Goal: Task Accomplishment & Management: Manage account settings

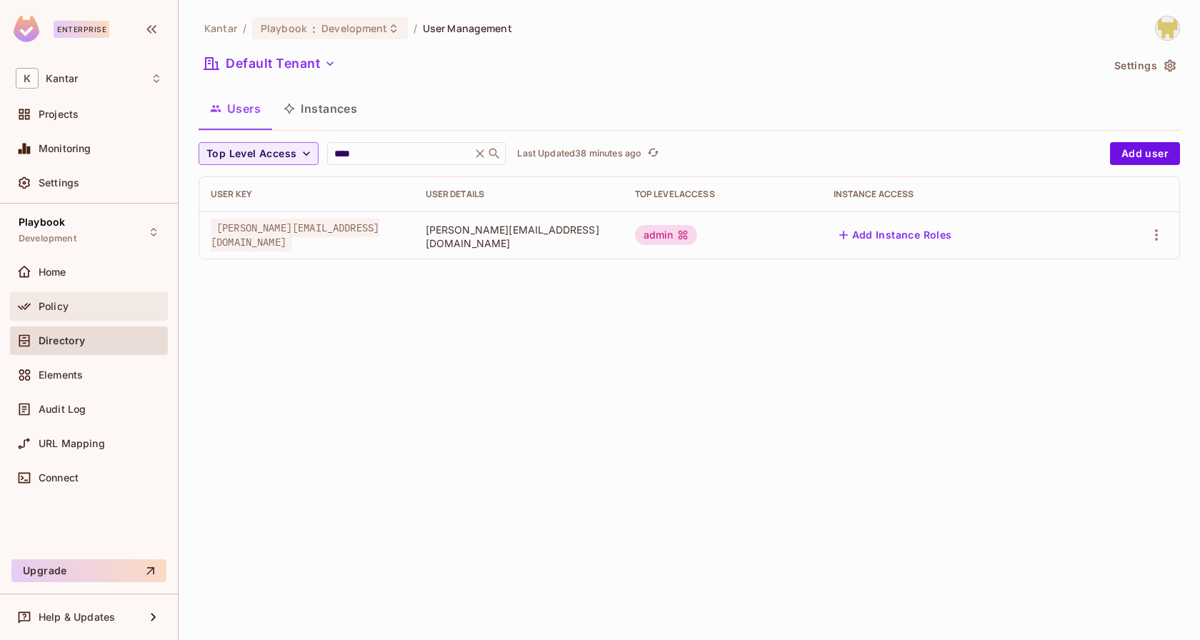
click at [98, 304] on div "Policy" at bounding box center [101, 306] width 124 height 11
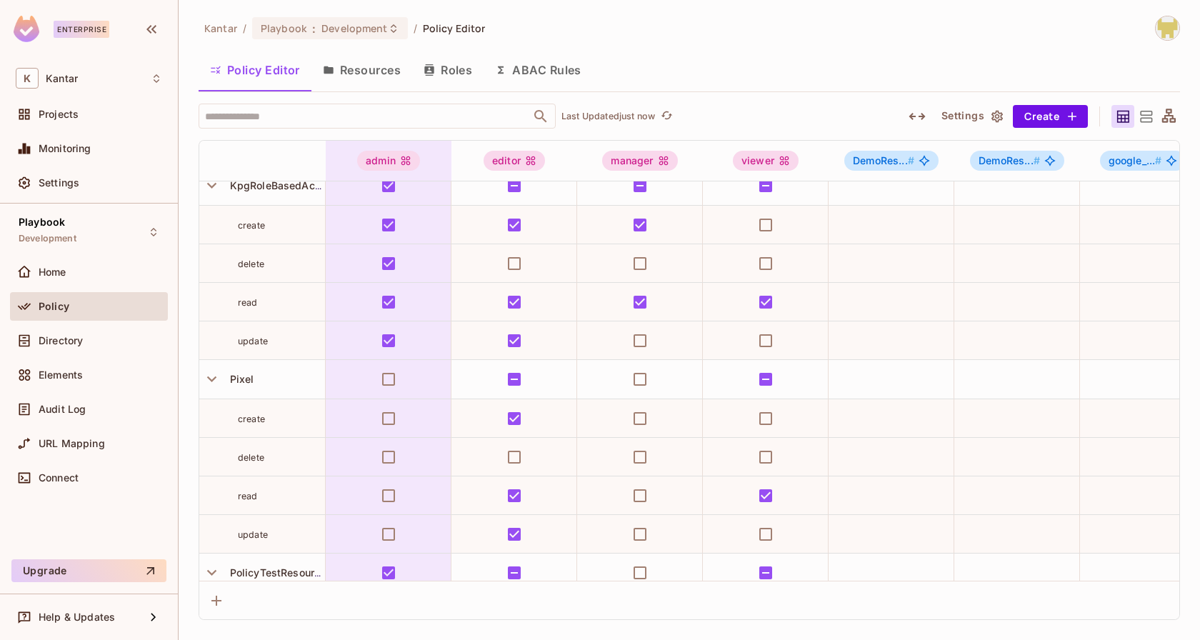
scroll to position [516, 0]
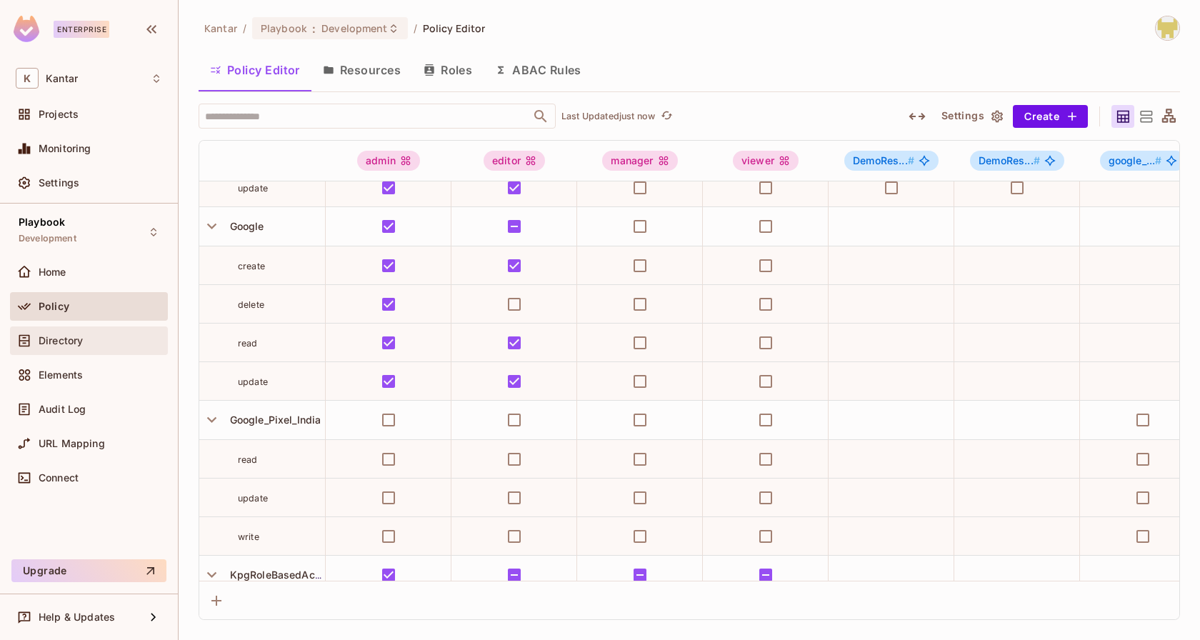
click at [104, 344] on div "Directory" at bounding box center [101, 340] width 124 height 11
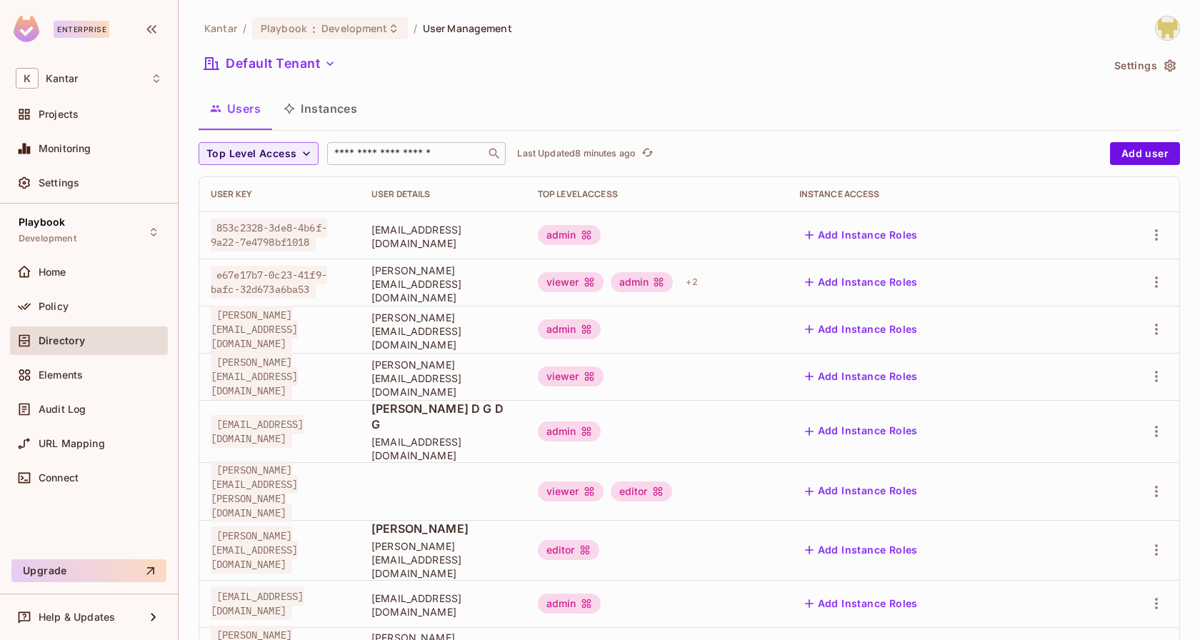
click at [380, 151] on input "text" at bounding box center [406, 153] width 150 height 14
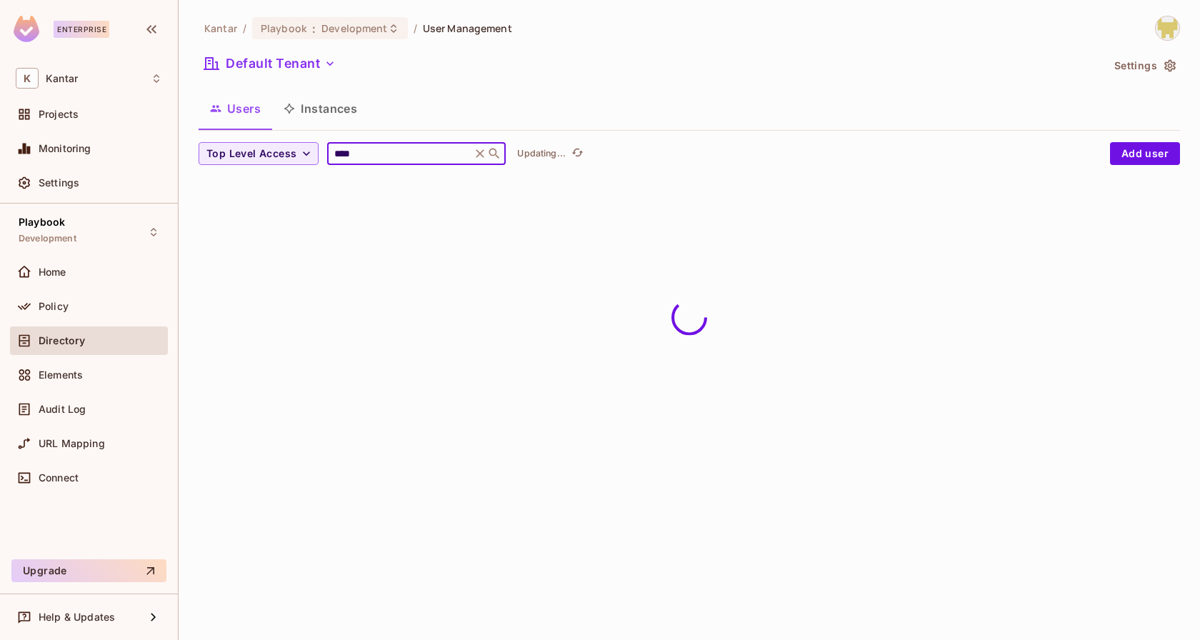
type input "**********"
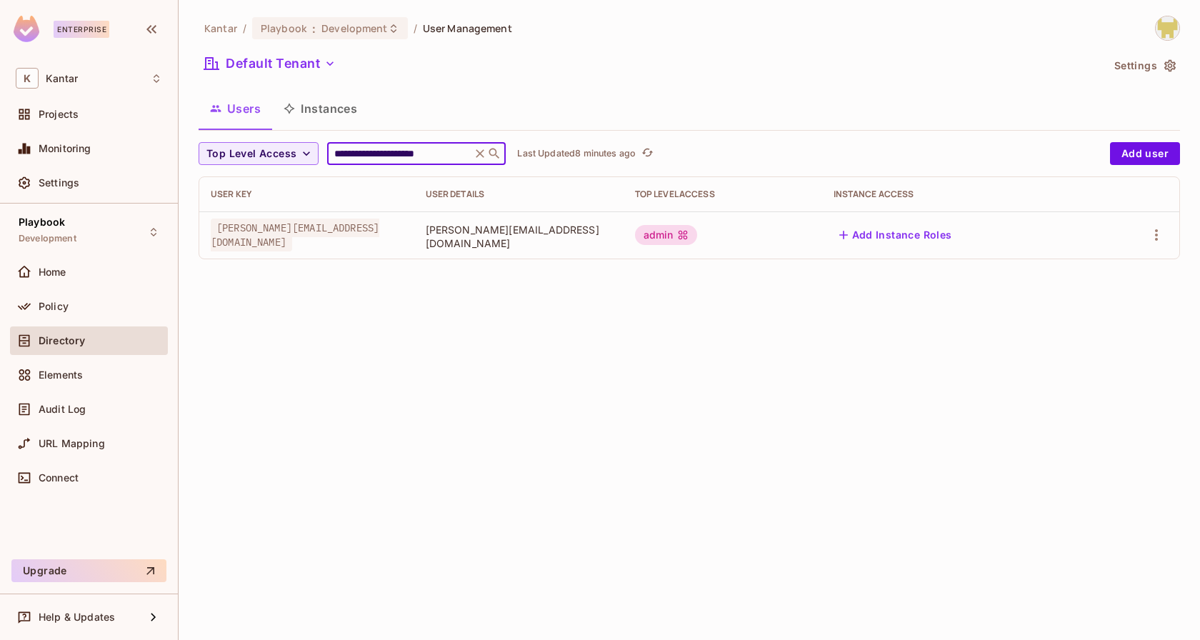
click at [443, 153] on input "**********" at bounding box center [399, 153] width 136 height 14
click at [771, 407] on div "**********" at bounding box center [689, 320] width 1021 height 640
drag, startPoint x: 480, startPoint y: 237, endPoint x: 621, endPoint y: 237, distance: 140.7
click at [612, 237] on span "[PERSON_NAME][EMAIL_ADDRESS][DOMAIN_NAME]" at bounding box center [519, 236] width 186 height 27
copy span "[PERSON_NAME][EMAIL_ADDRESS][DOMAIN_NAME]"
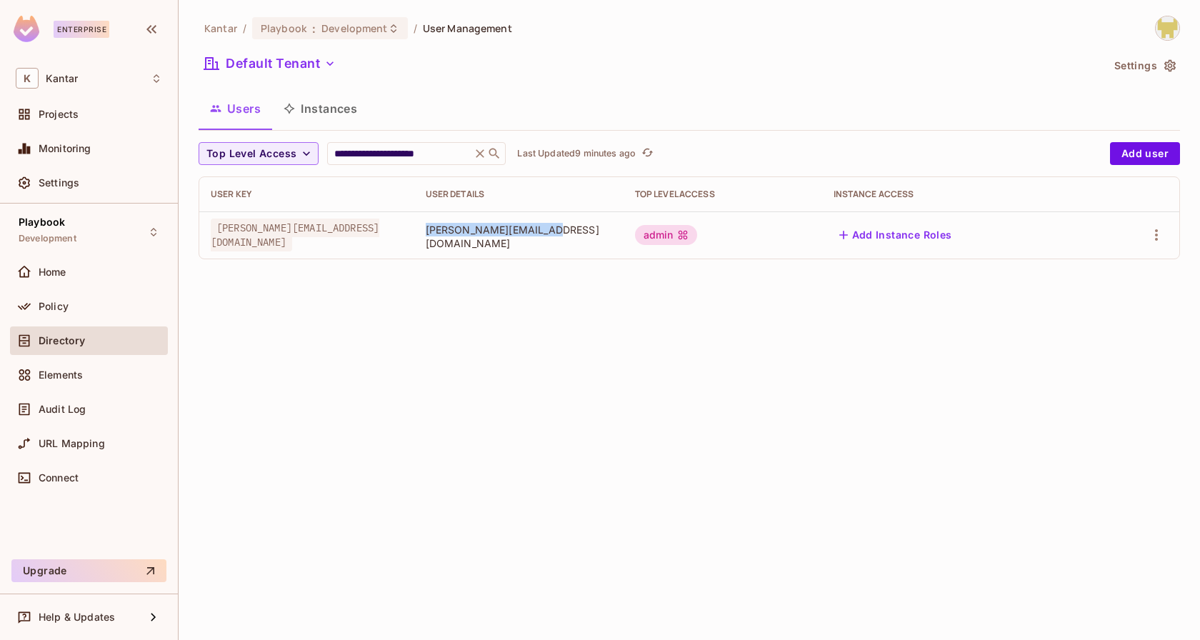
click at [603, 323] on div "**********" at bounding box center [689, 320] width 1021 height 640
click at [1167, 28] on img at bounding box center [1168, 28] width 24 height 24
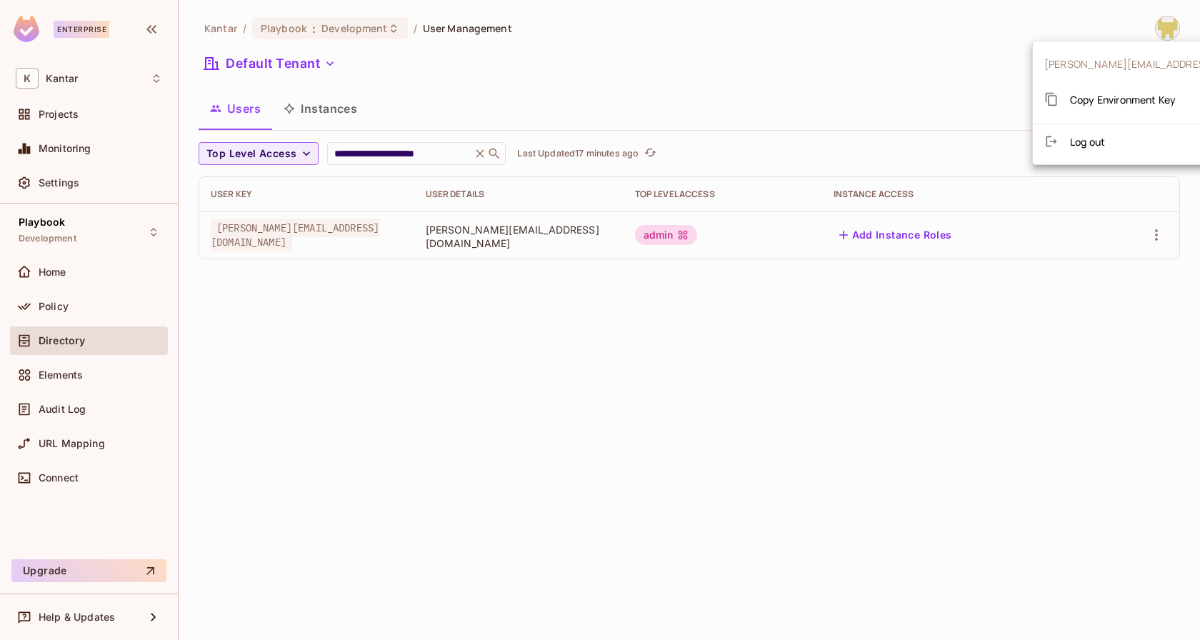
click at [1131, 103] on span "Copy Environment Key" at bounding box center [1123, 100] width 106 height 14
click at [1170, 21] on img at bounding box center [1168, 28] width 24 height 24
click at [86, 319] on div at bounding box center [600, 320] width 1200 height 640
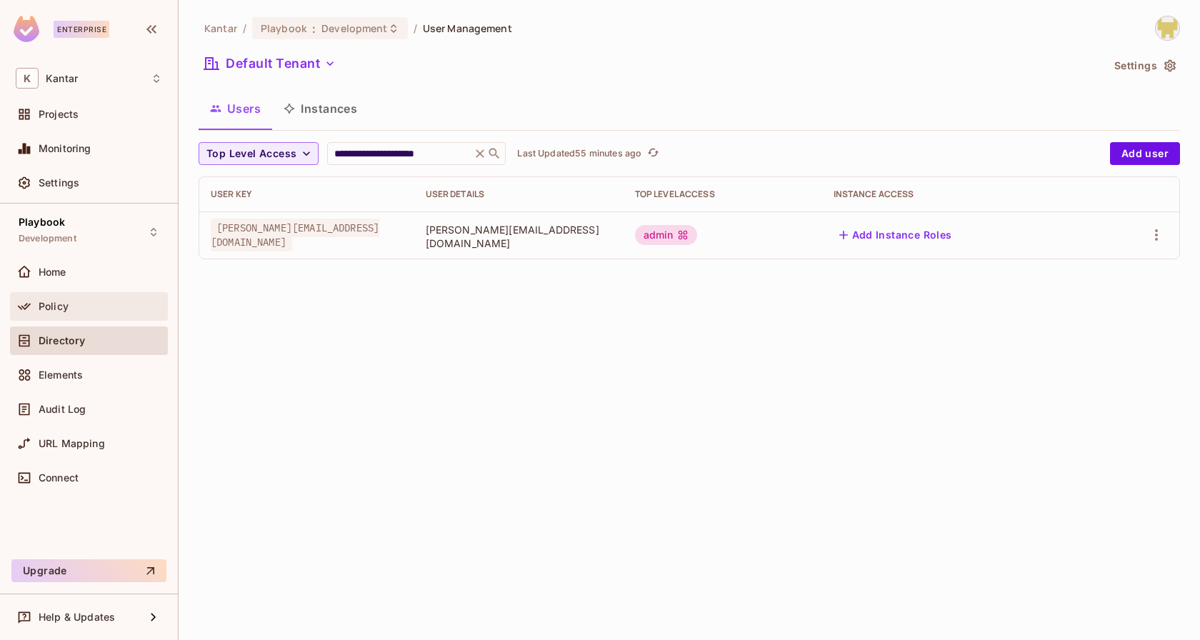
click at [86, 309] on div "Policy" at bounding box center [101, 306] width 124 height 11
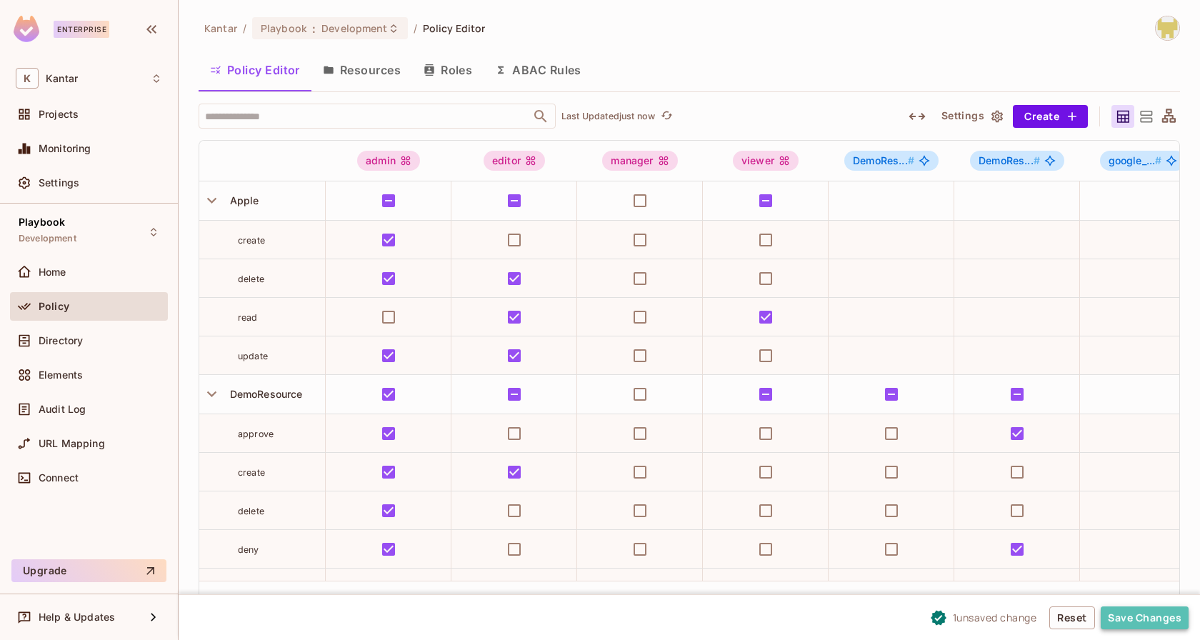
click at [1128, 625] on button "Save Changes" at bounding box center [1145, 617] width 88 height 23
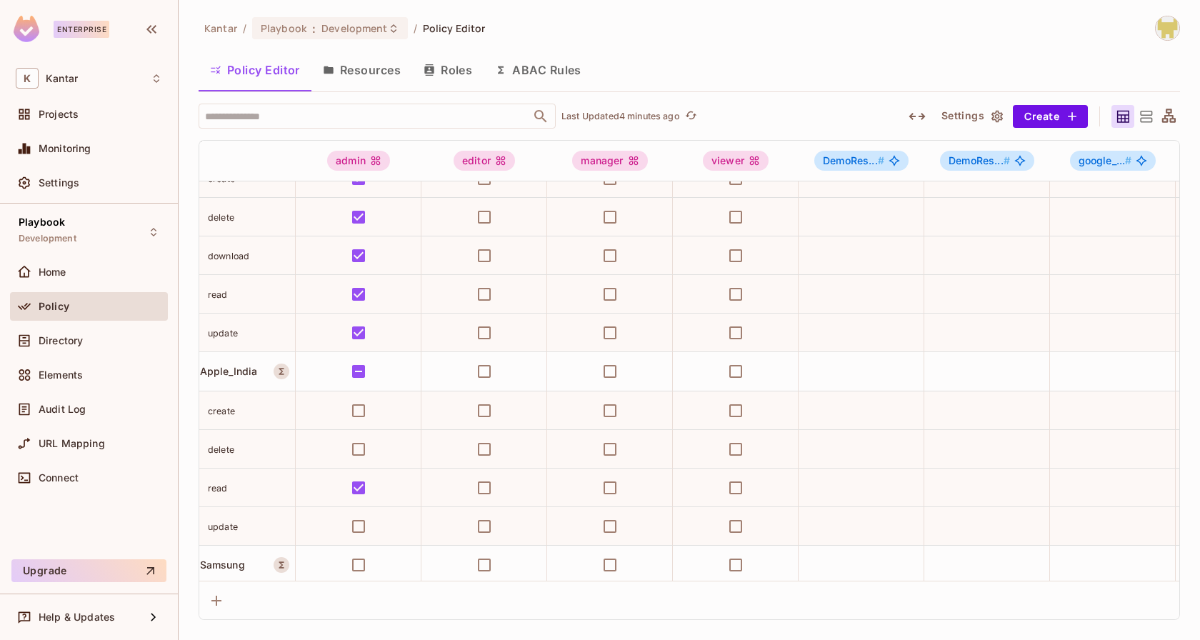
scroll to position [1725, 0]
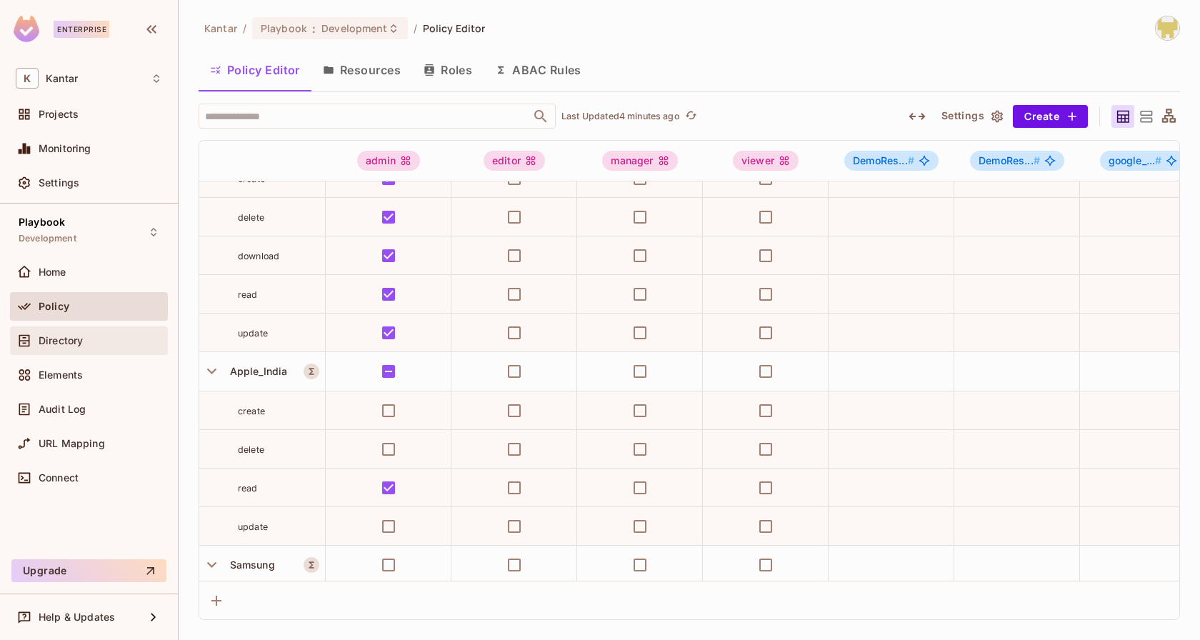
click at [67, 344] on span "Directory" at bounding box center [61, 340] width 44 height 11
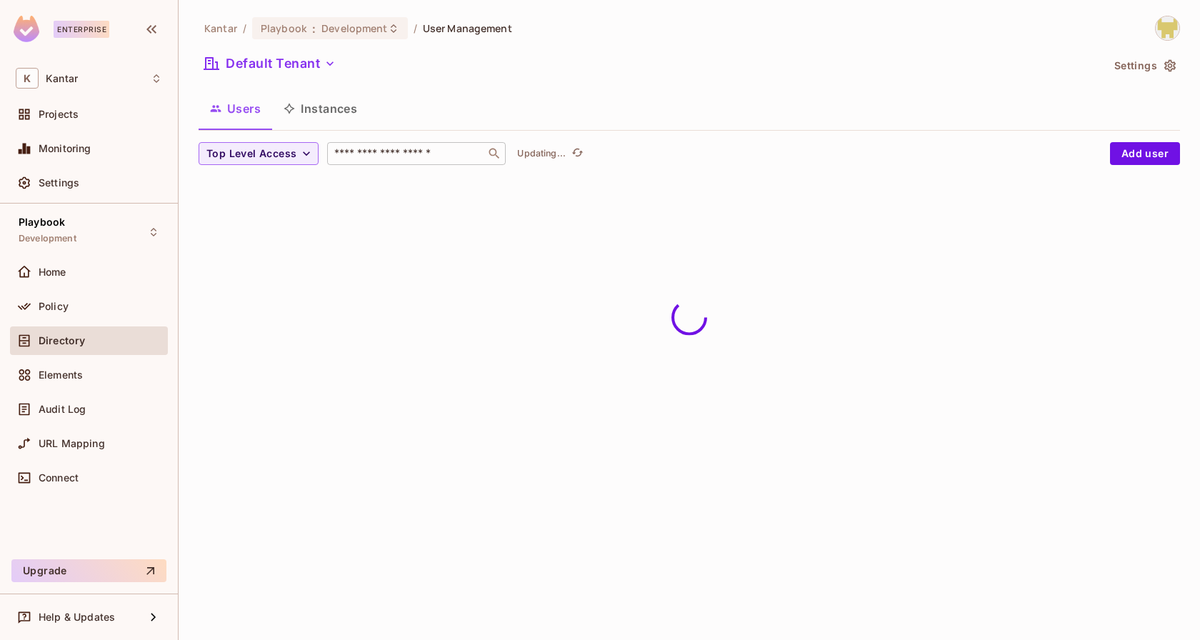
click at [386, 158] on input "text" at bounding box center [406, 153] width 150 height 14
type input "****"
click at [478, 82] on div "Kantar / Playbook : Development / User Management Default Tenant Settings Users…" at bounding box center [689, 102] width 981 height 172
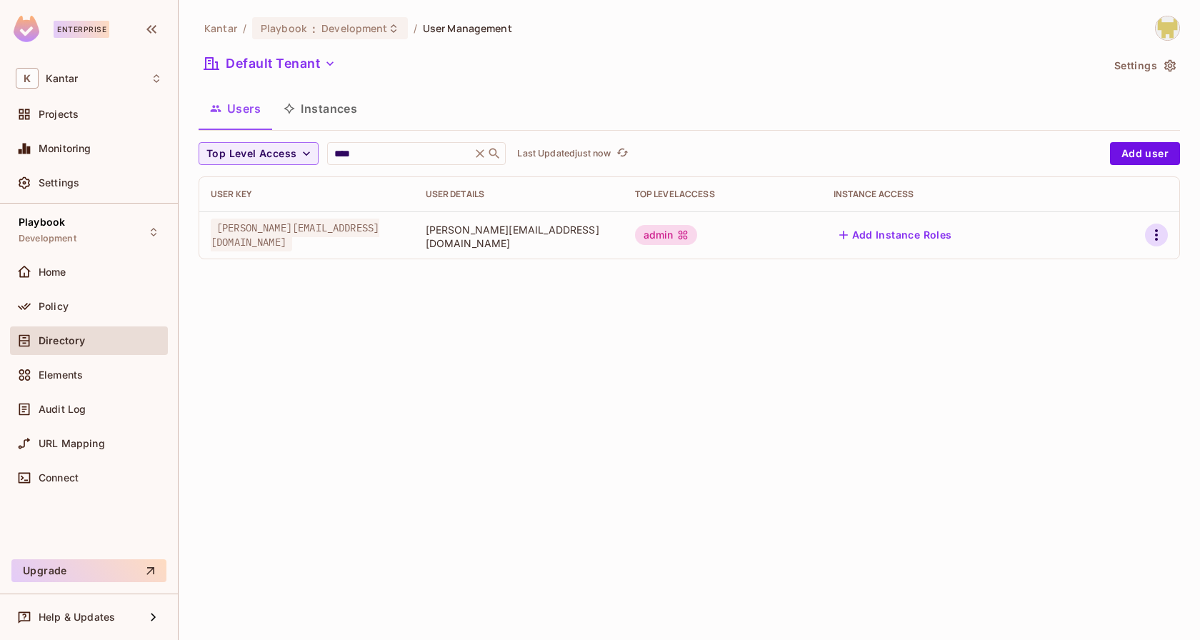
click at [1148, 234] on icon "button" at bounding box center [1156, 234] width 17 height 17
click at [1080, 304] on div "Edit Attributes" at bounding box center [1106, 299] width 71 height 14
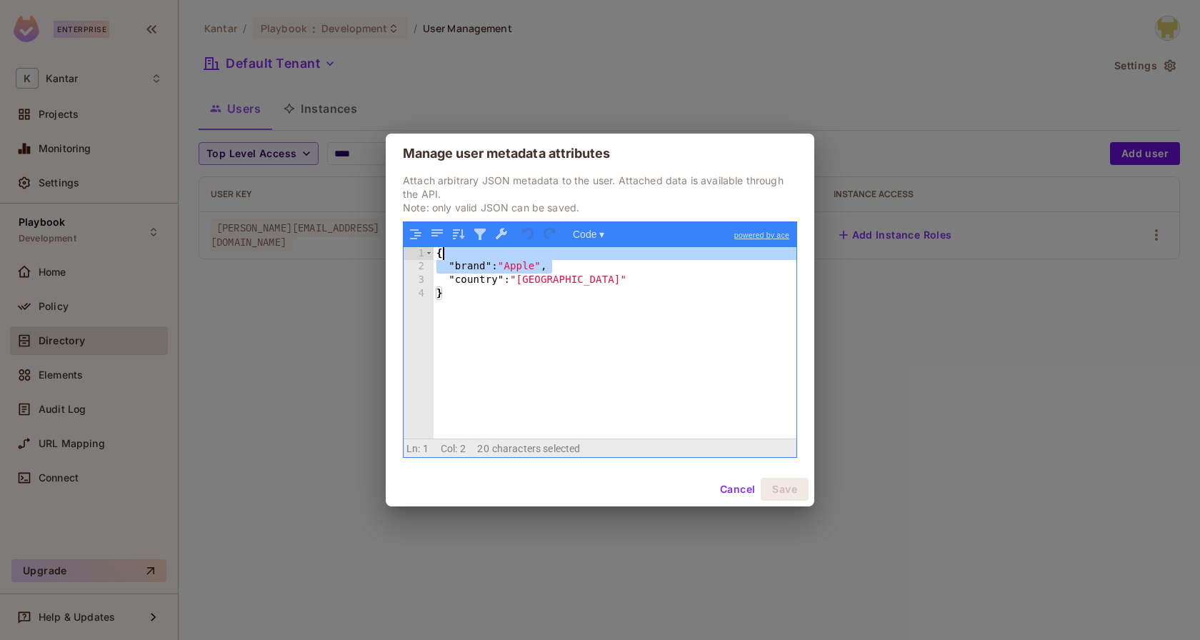
click at [566, 255] on div "{ "brand" : "Apple" , "country" : "usa" }" at bounding box center [615, 356] width 364 height 219
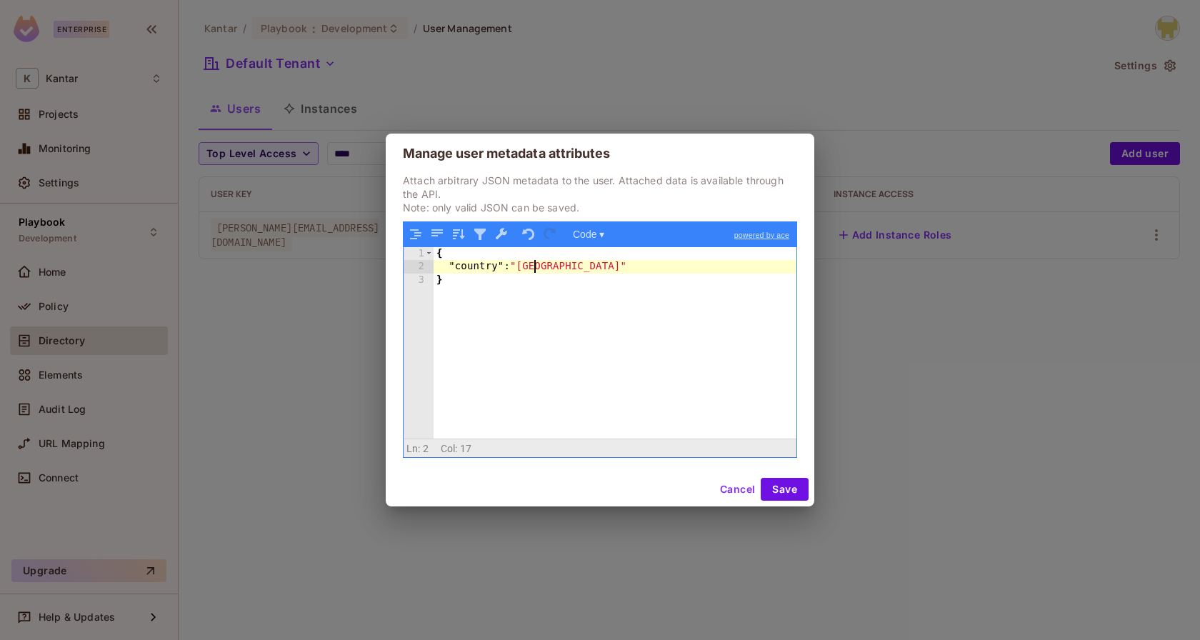
click at [533, 270] on div "{ "country" : "usa" }" at bounding box center [615, 356] width 364 height 219
click at [768, 486] on button "Save" at bounding box center [785, 489] width 48 height 23
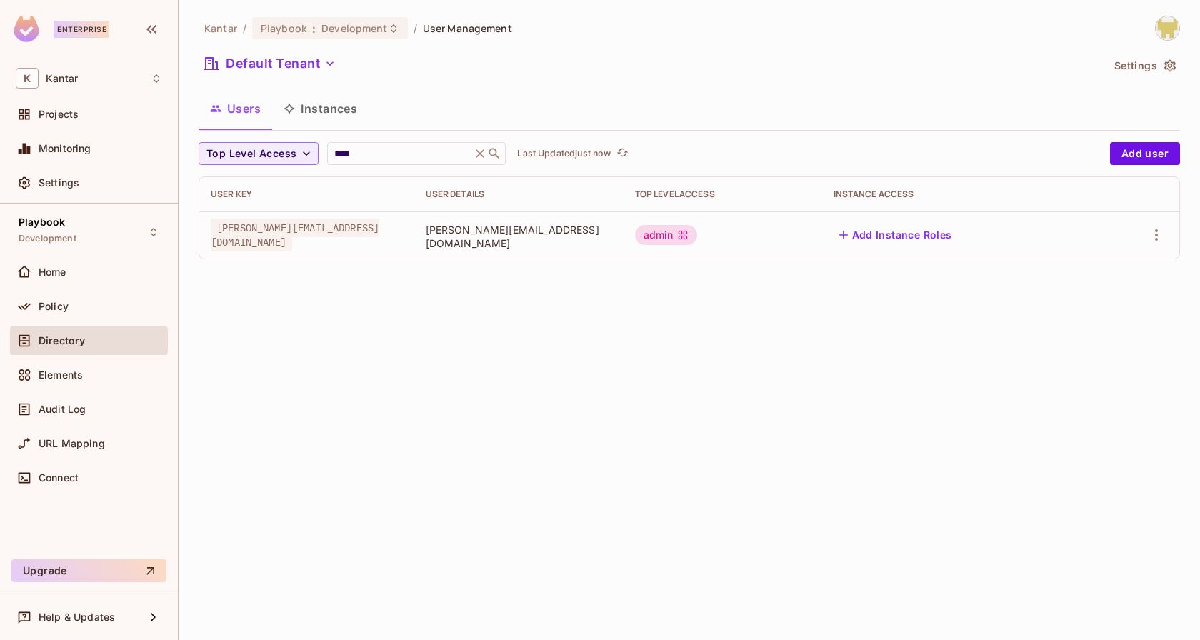
click at [1174, 242] on td at bounding box center [1136, 234] width 85 height 47
click at [1148, 224] on div at bounding box center [1137, 235] width 62 height 23
click at [1152, 233] on icon "button" at bounding box center [1156, 234] width 17 height 17
click at [1093, 294] on div "Edit Attributes" at bounding box center [1106, 299] width 71 height 14
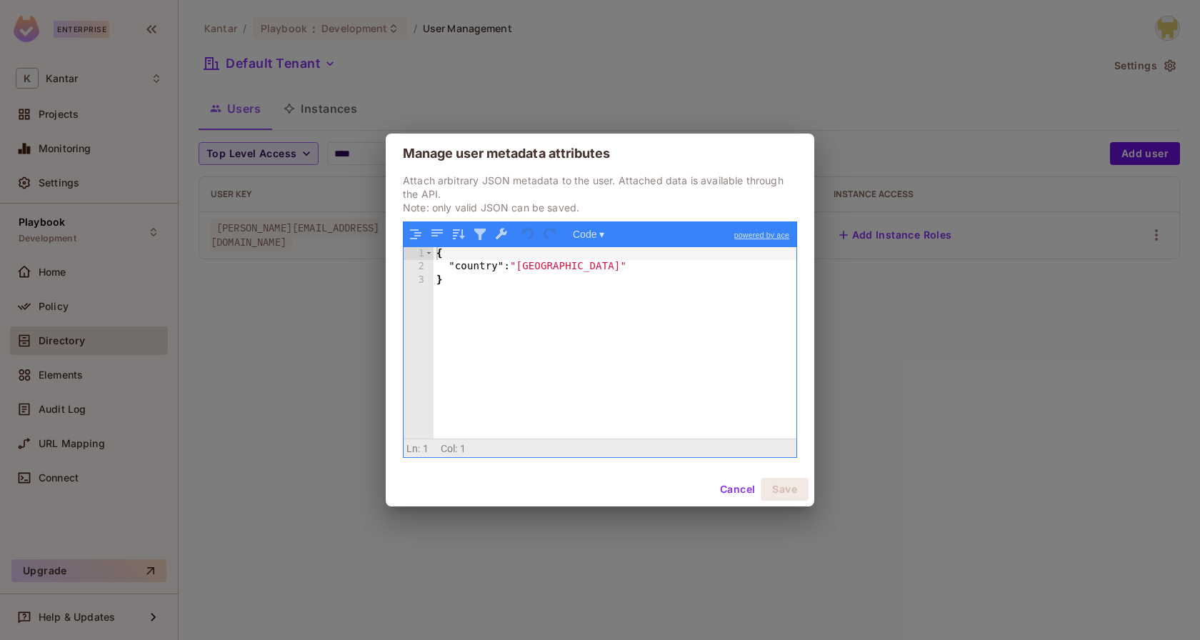
click at [688, 354] on div "{ "country" : "India" }" at bounding box center [615, 356] width 364 height 219
click at [696, 364] on div "{ "country" : "India" }" at bounding box center [615, 356] width 364 height 219
click at [740, 488] on button "Cancel" at bounding box center [737, 489] width 46 height 23
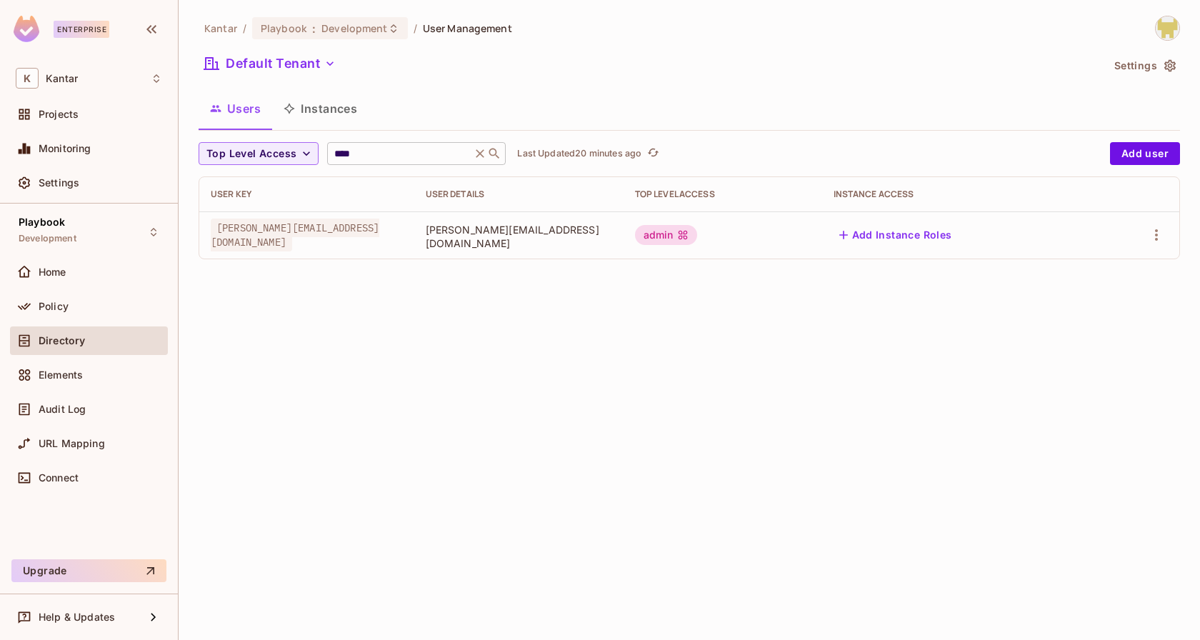
click at [364, 144] on div "**** ​" at bounding box center [416, 153] width 179 height 23
drag, startPoint x: 366, startPoint y: 151, endPoint x: 314, endPoint y: 152, distance: 52.9
click at [314, 152] on div "Top Level Access **** ​ Last Updated 20 minutes ago" at bounding box center [651, 153] width 904 height 23
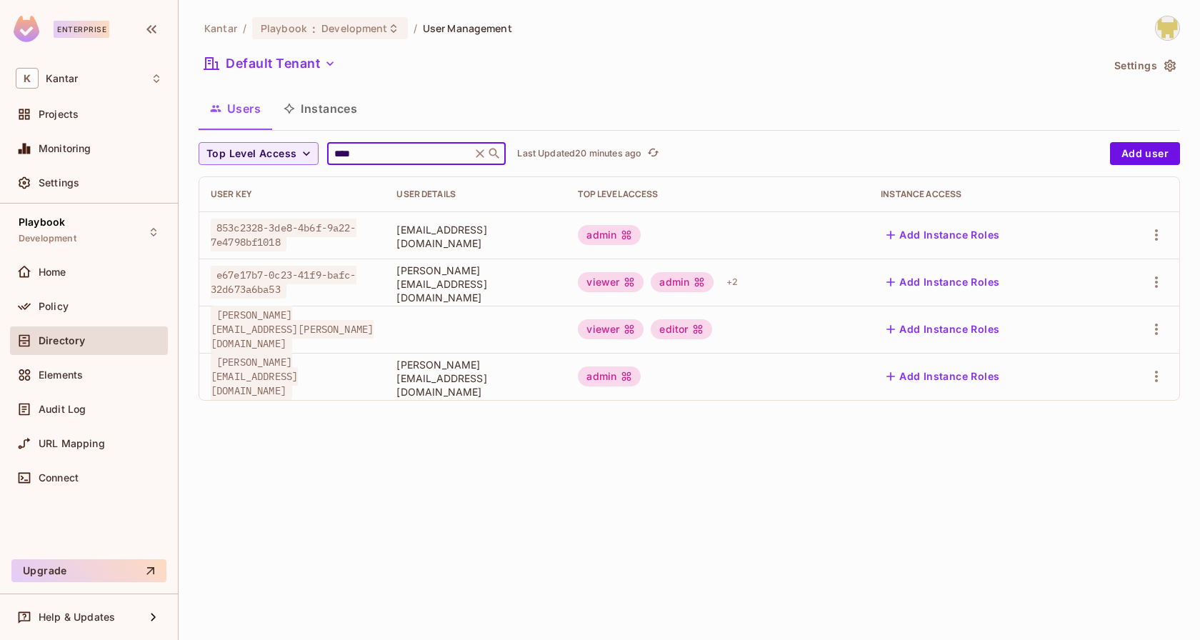
type input "****"
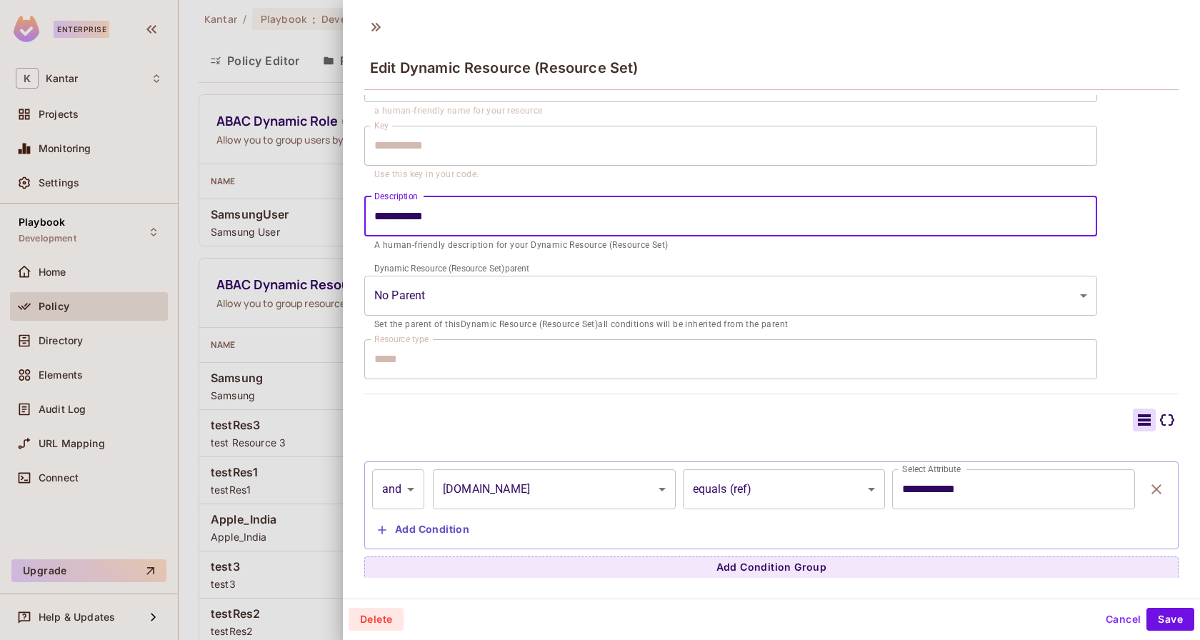
scroll to position [1, 0]
click at [375, 34] on icon at bounding box center [375, 25] width 23 height 23
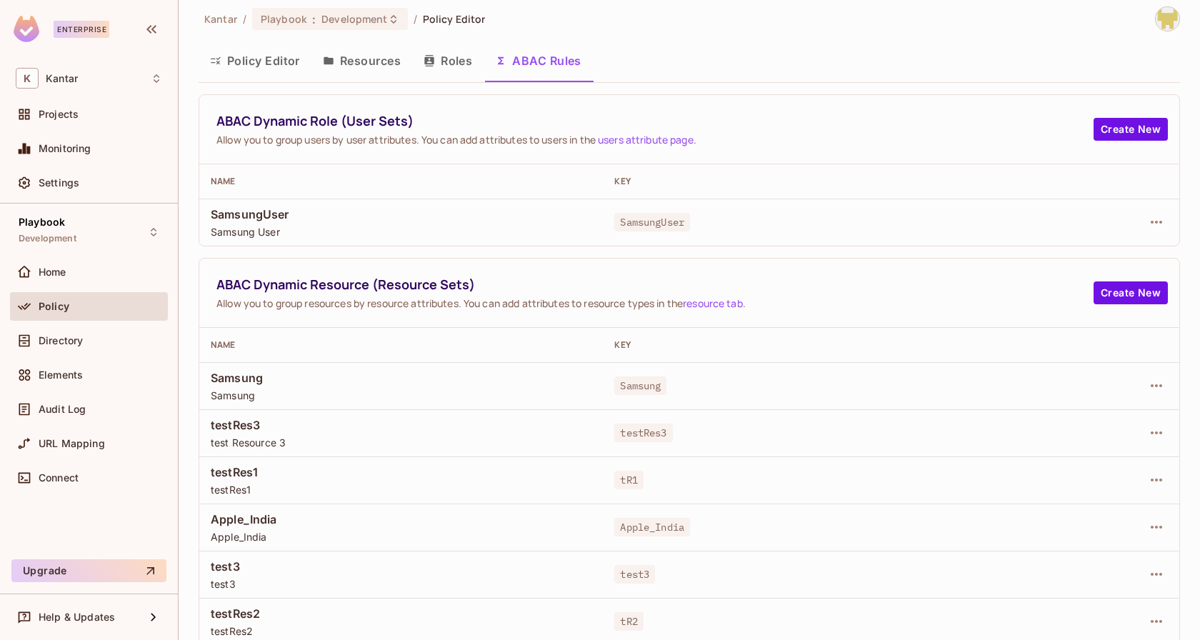
scroll to position [13, 0]
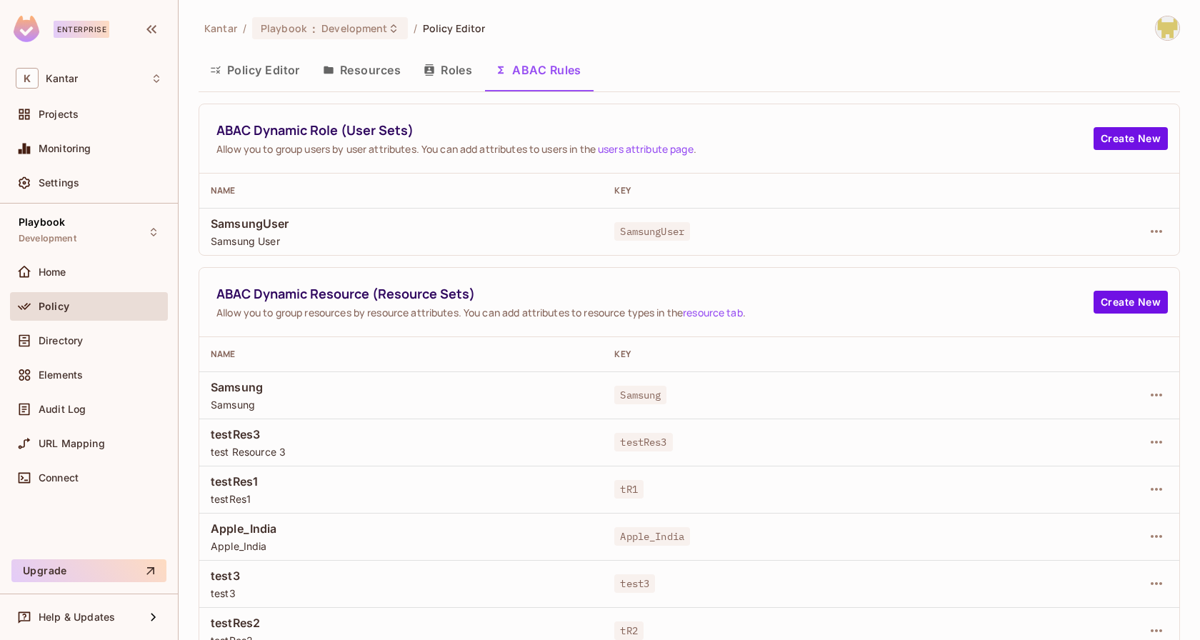
scroll to position [13, 0]
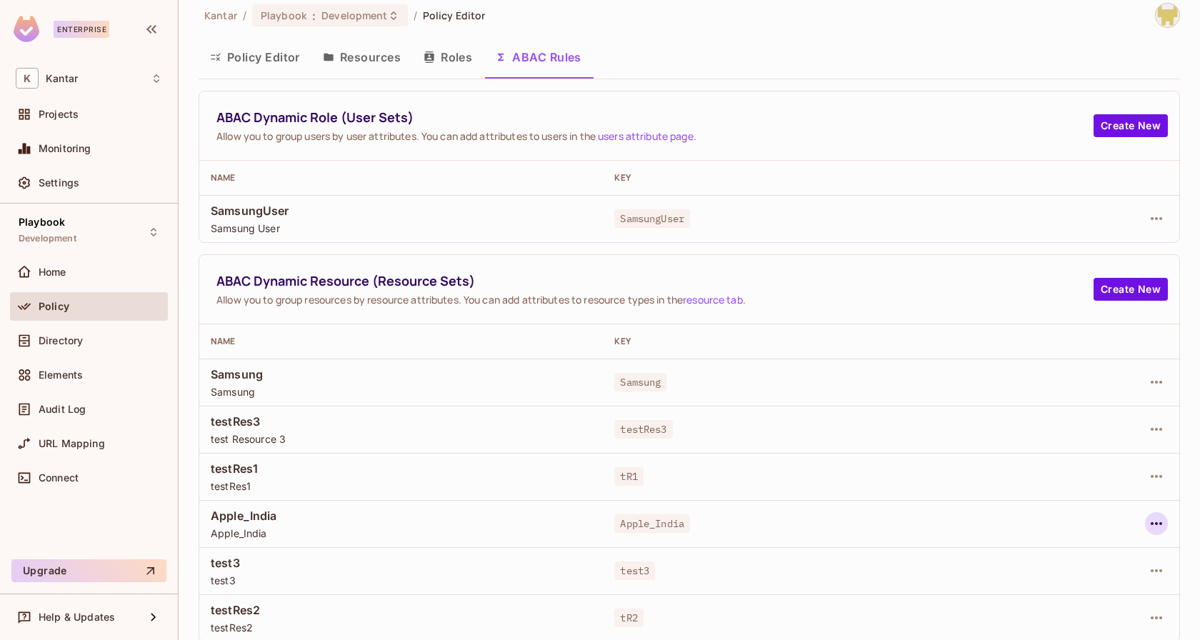
click at [1155, 515] on icon "button" at bounding box center [1156, 523] width 17 height 17
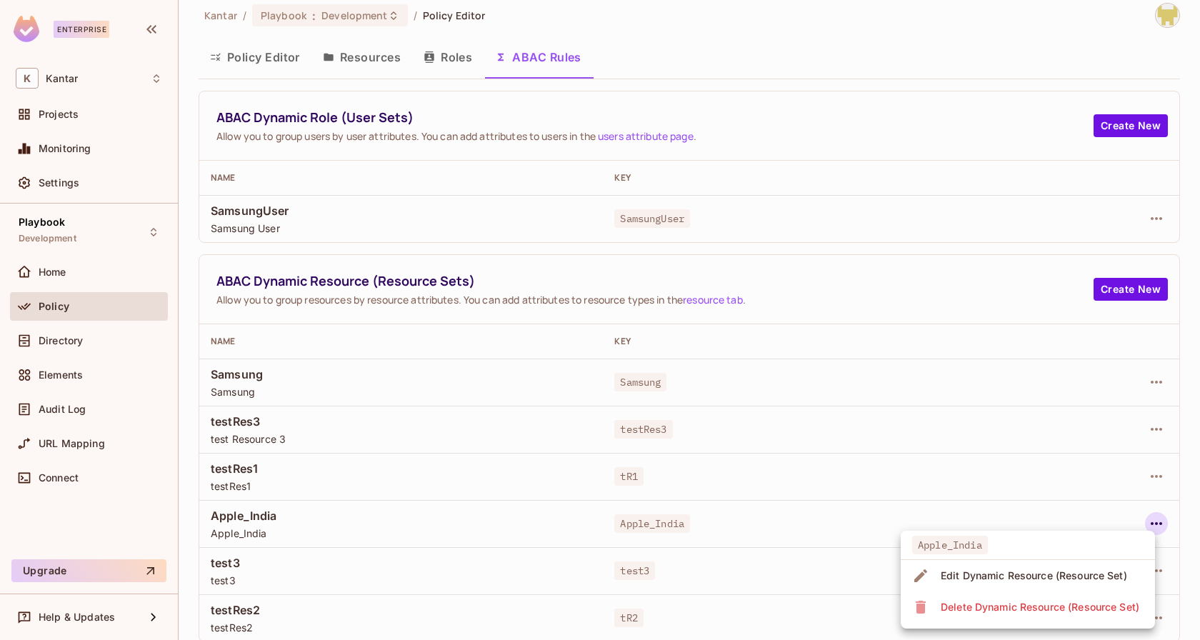
click at [1053, 570] on div "Edit Dynamic Resource (Resource Set)" at bounding box center [1034, 575] width 186 height 14
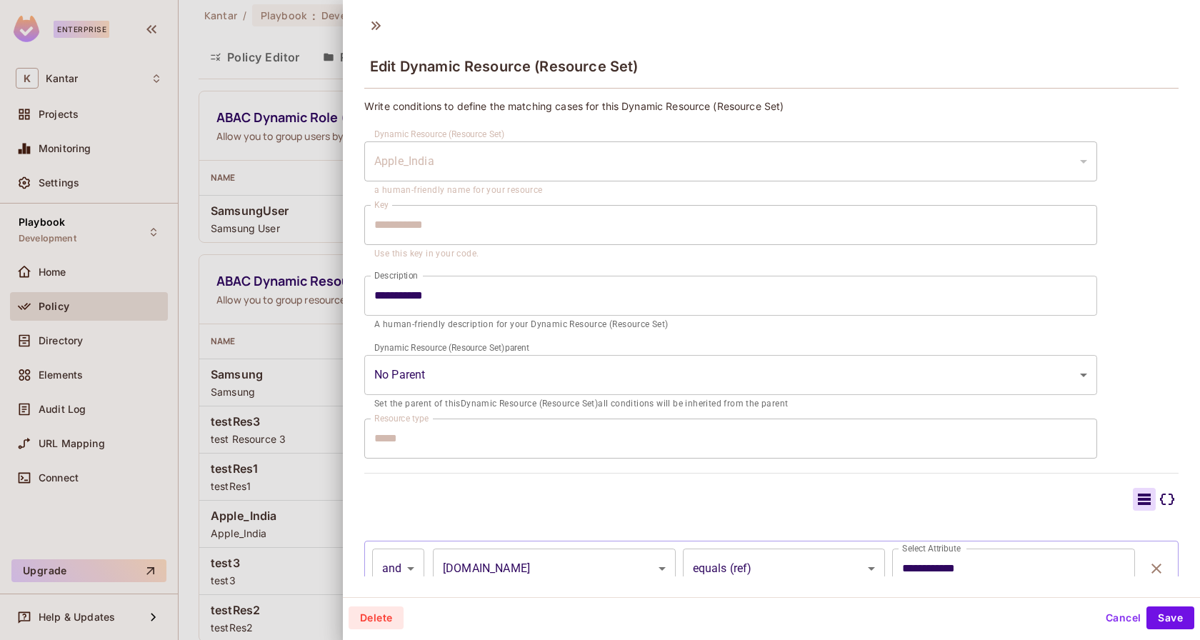
scroll to position [81, 0]
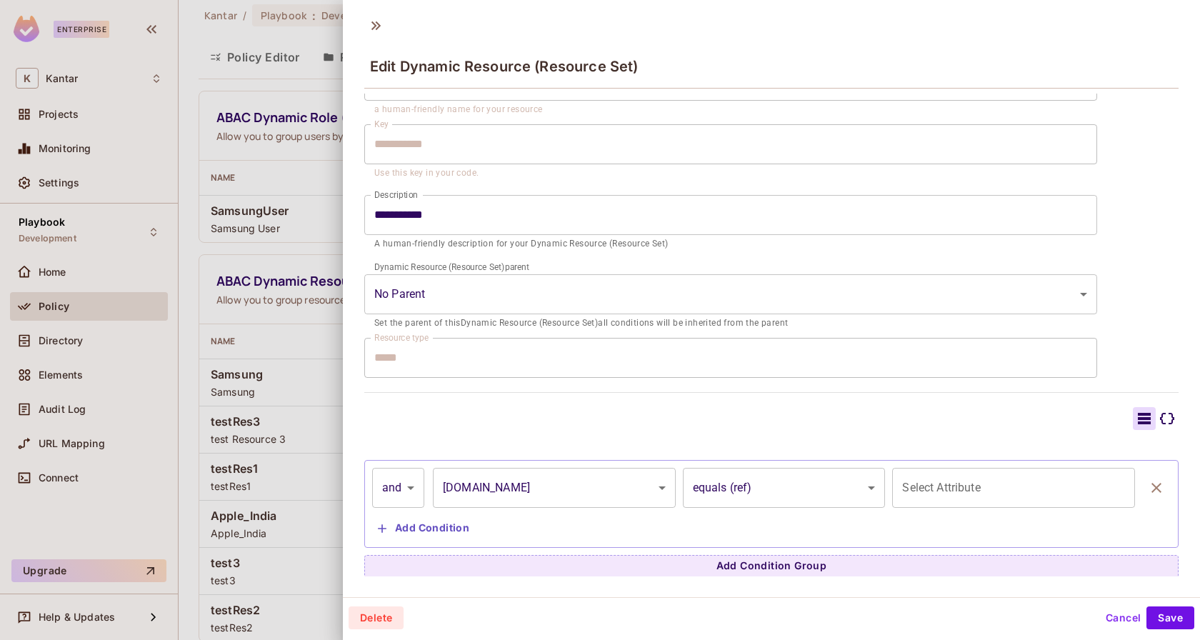
type input "**********"
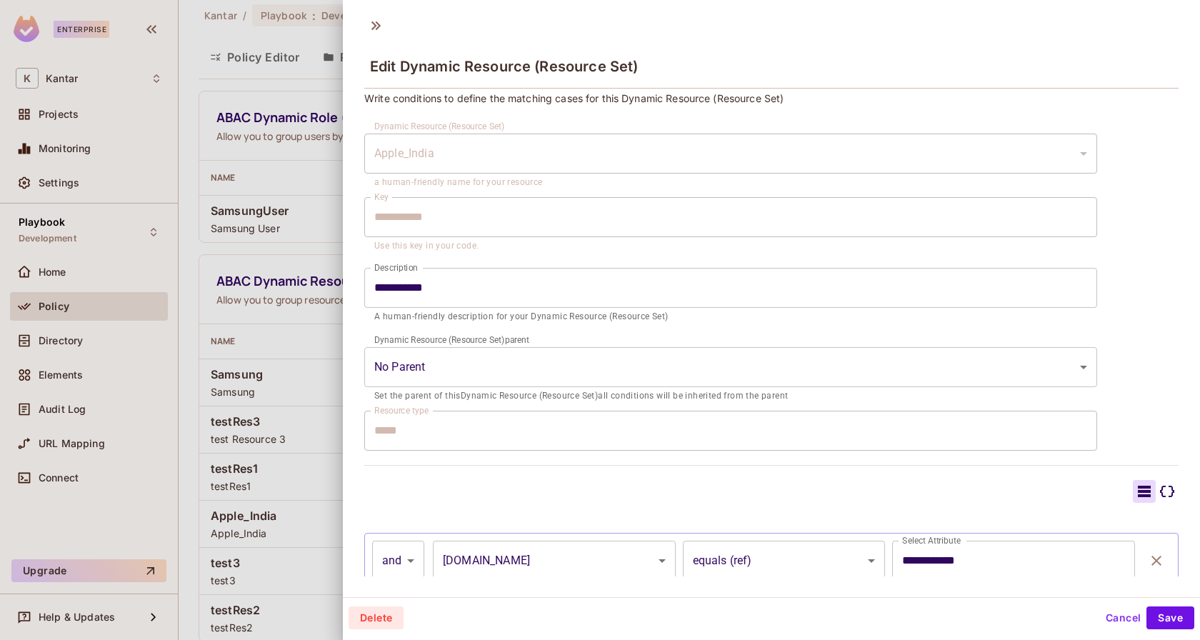
scroll to position [0, 0]
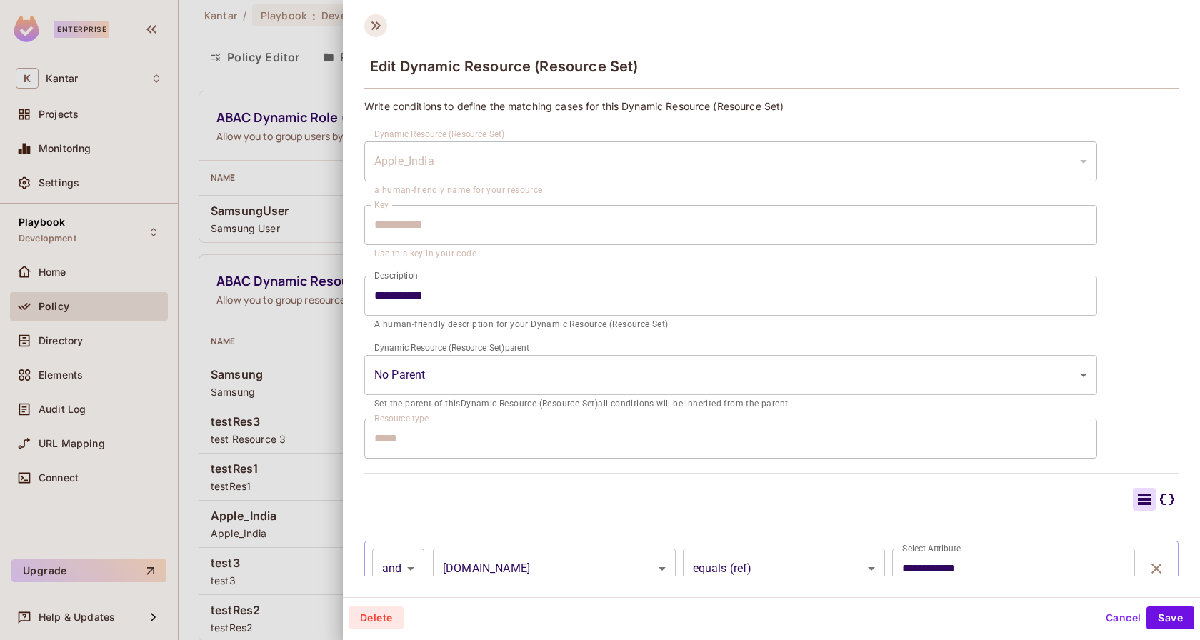
click at [375, 21] on icon at bounding box center [375, 25] width 23 height 23
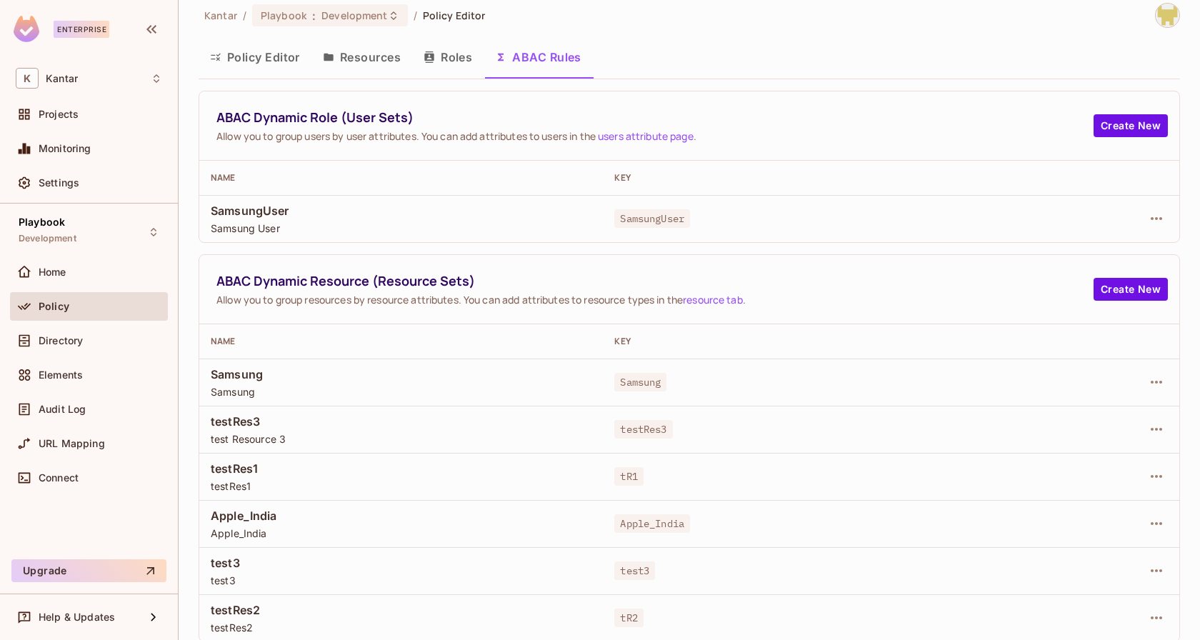
click at [266, 48] on button "Policy Editor" at bounding box center [255, 57] width 113 height 36
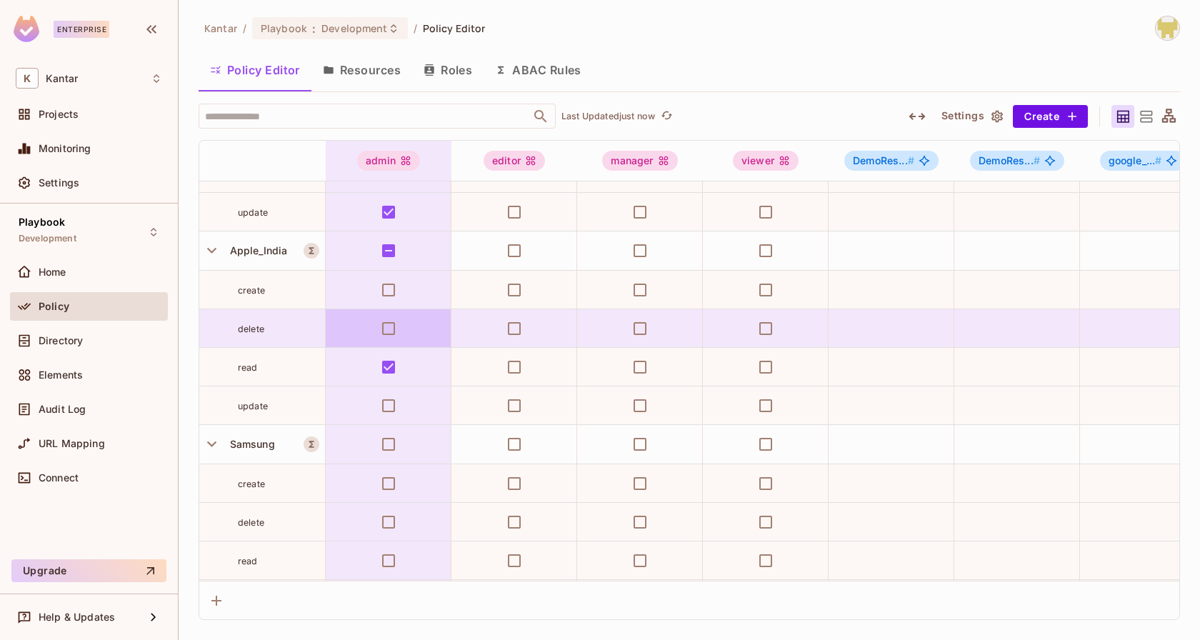
scroll to position [1845, 0]
